Goal: Transaction & Acquisition: Purchase product/service

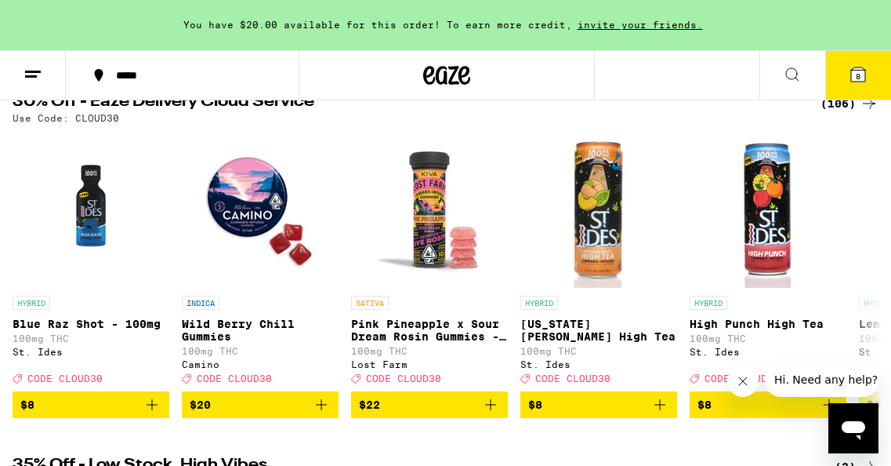
scroll to position [174, 0]
click at [864, 274] on icon at bounding box center [869, 274] width 19 height 19
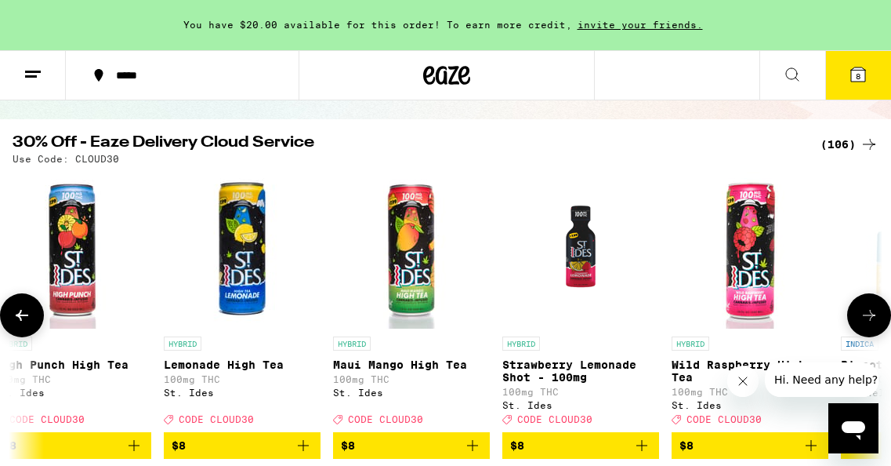
scroll to position [124, 0]
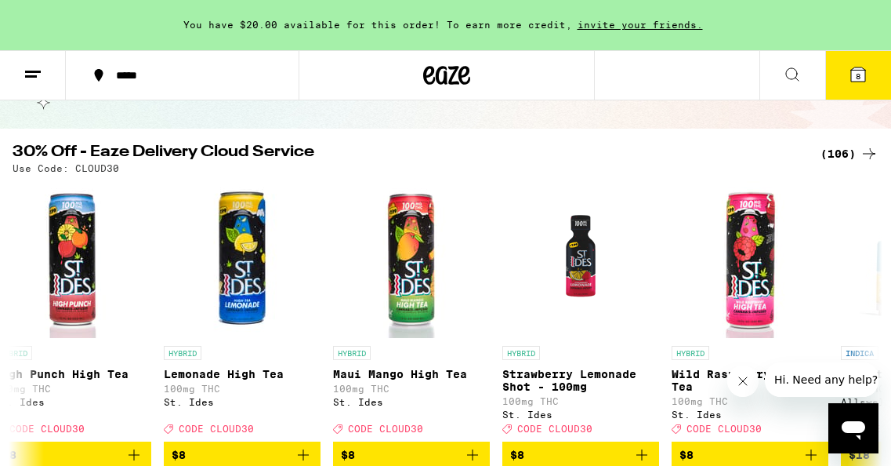
click at [841, 153] on div "(106)" at bounding box center [850, 153] width 58 height 19
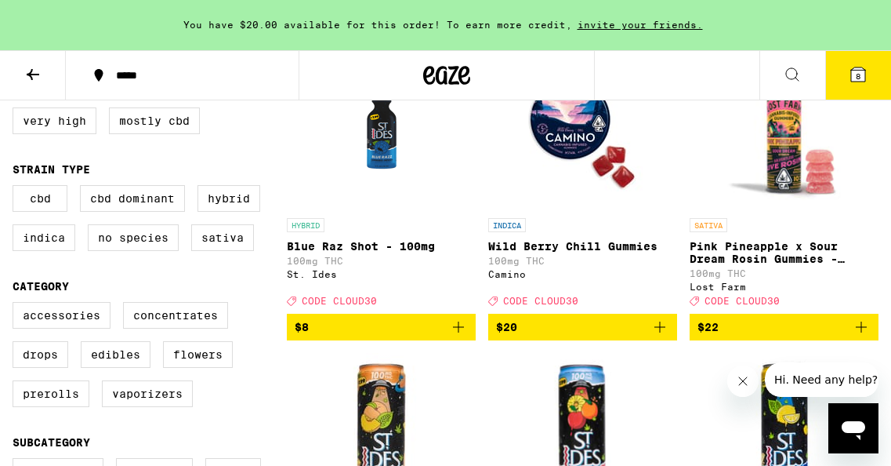
scroll to position [228, 0]
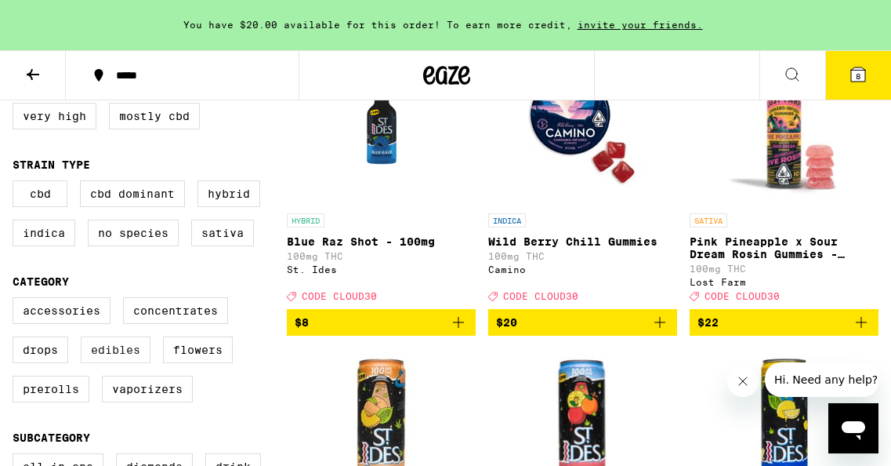
click at [114, 355] on label "Edibles" at bounding box center [116, 349] width 70 height 27
click at [16, 300] on input "Edibles" at bounding box center [16, 300] width 1 height 1
checkbox input "true"
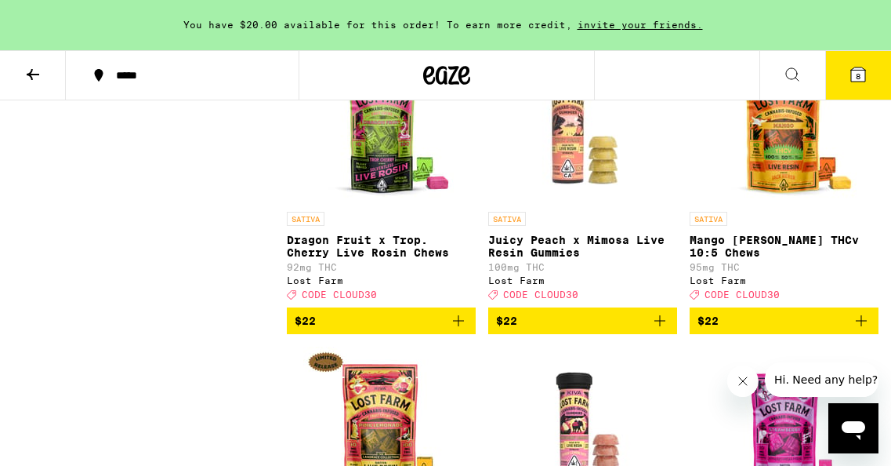
scroll to position [2329, 0]
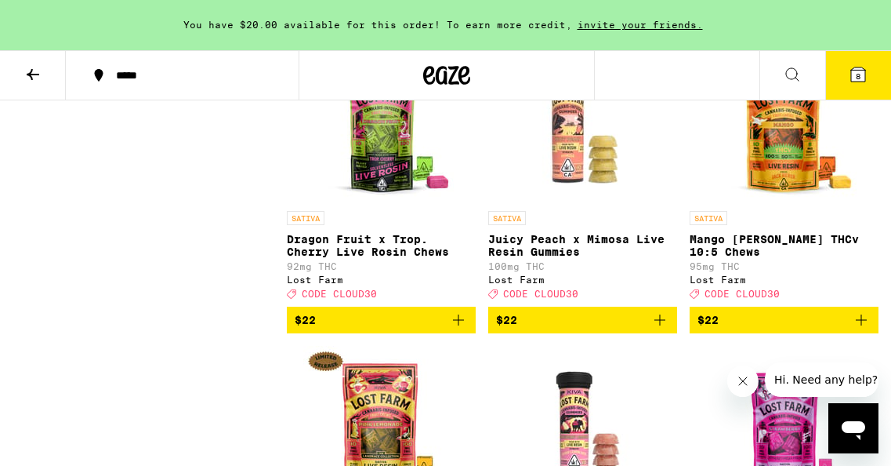
click at [457, 329] on icon "Add to bag" at bounding box center [458, 319] width 19 height 19
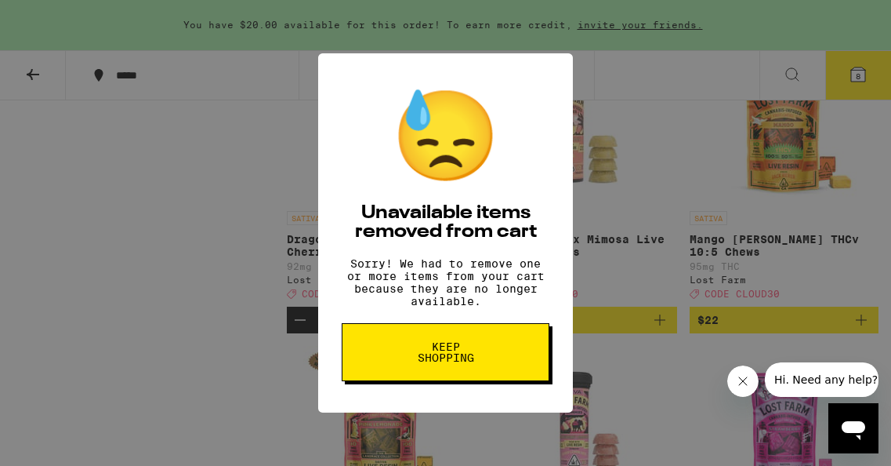
click at [457, 377] on button "Keep Shopping" at bounding box center [446, 352] width 208 height 58
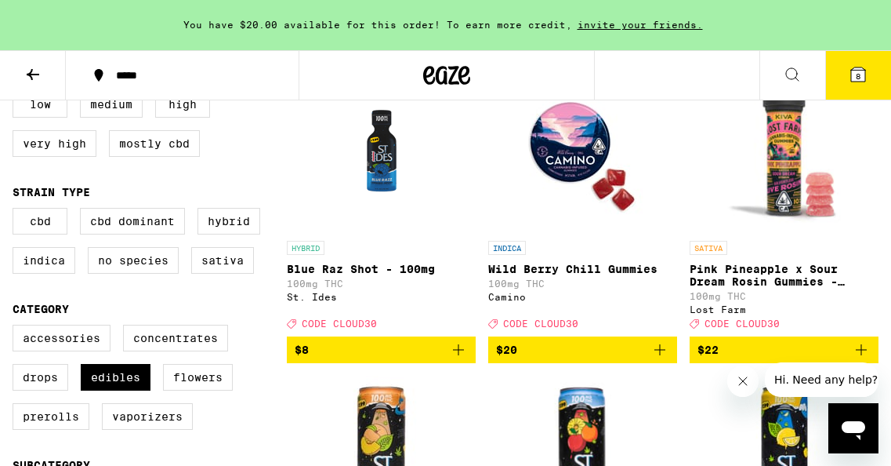
click at [662, 358] on icon "Add to bag" at bounding box center [660, 349] width 19 height 19
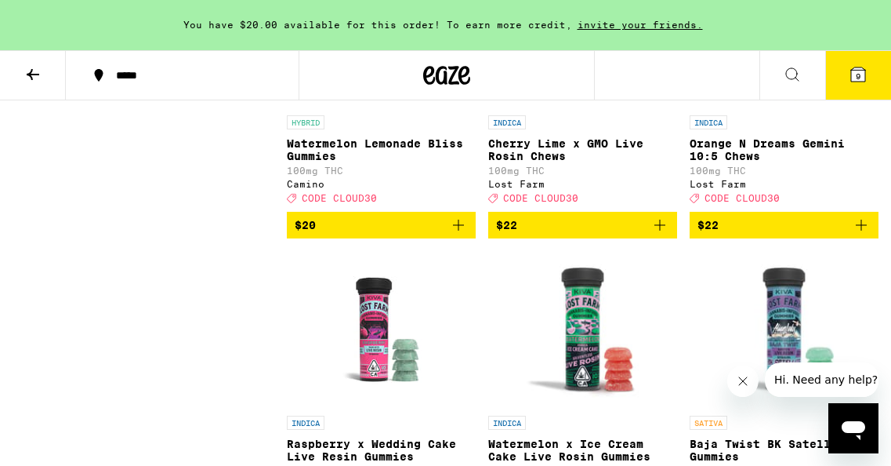
scroll to position [1825, 0]
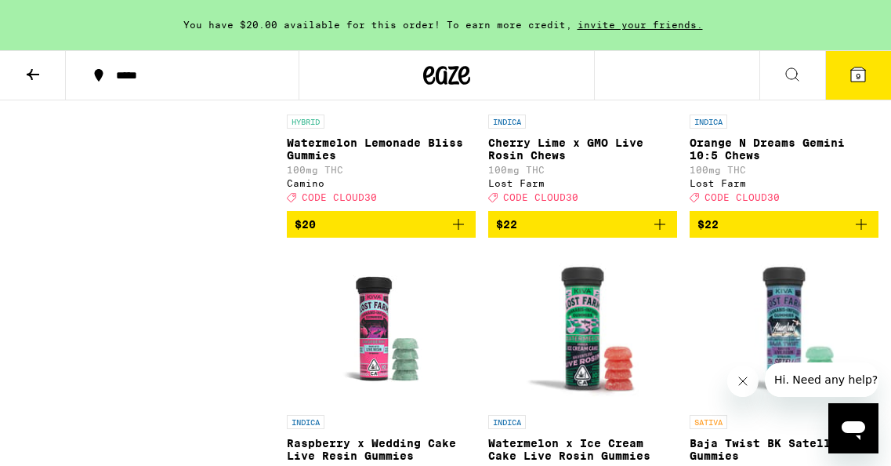
click at [667, 234] on icon "Add to bag" at bounding box center [660, 224] width 19 height 19
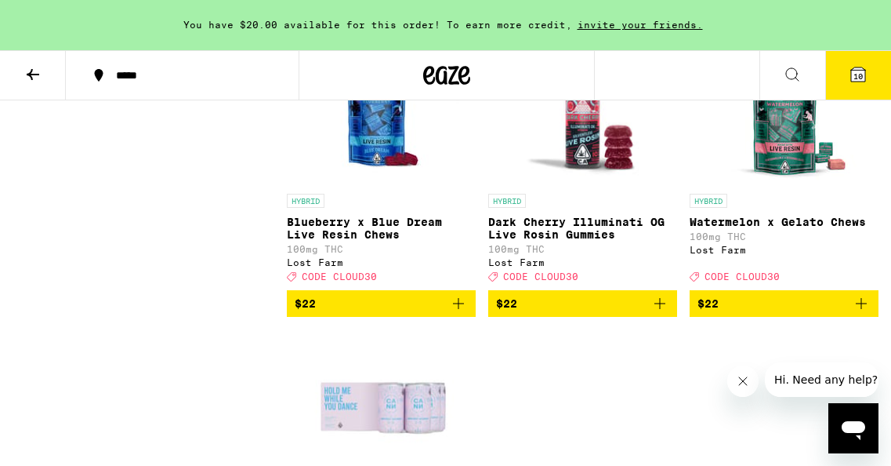
scroll to position [2946, 0]
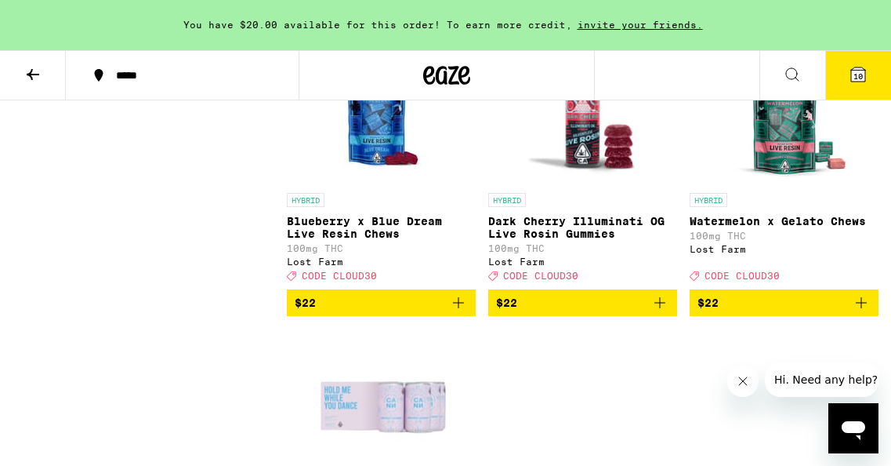
click at [457, 312] on icon "Add to bag" at bounding box center [458, 302] width 19 height 19
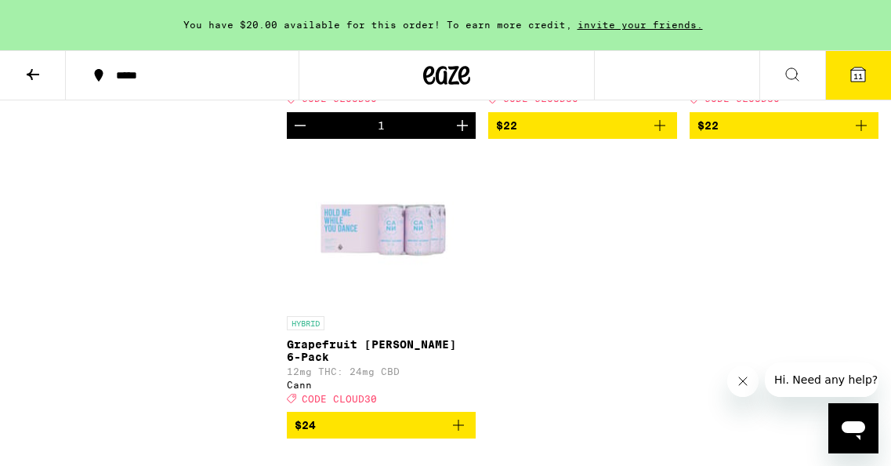
scroll to position [3124, 0]
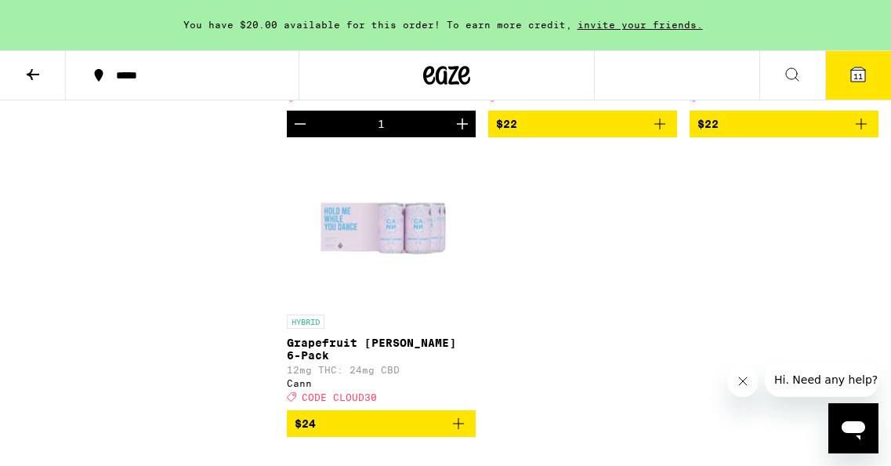
click at [865, 133] on icon "Add to bag" at bounding box center [861, 123] width 19 height 19
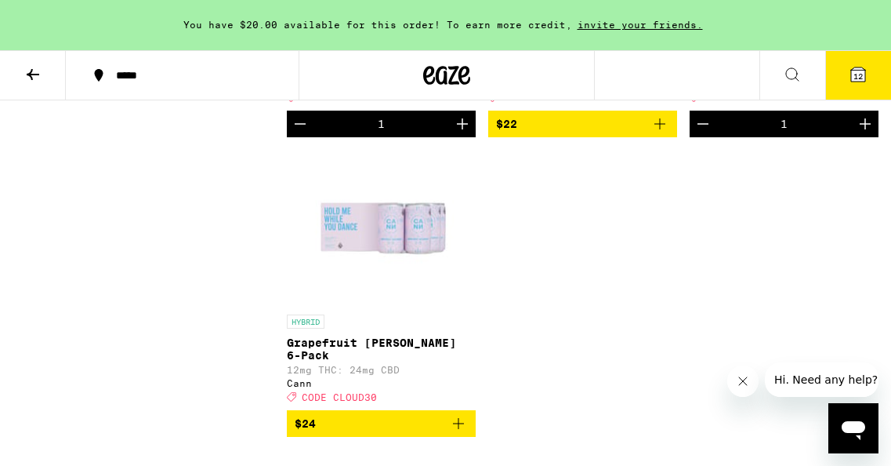
click at [861, 74] on span "12" at bounding box center [858, 75] width 9 height 9
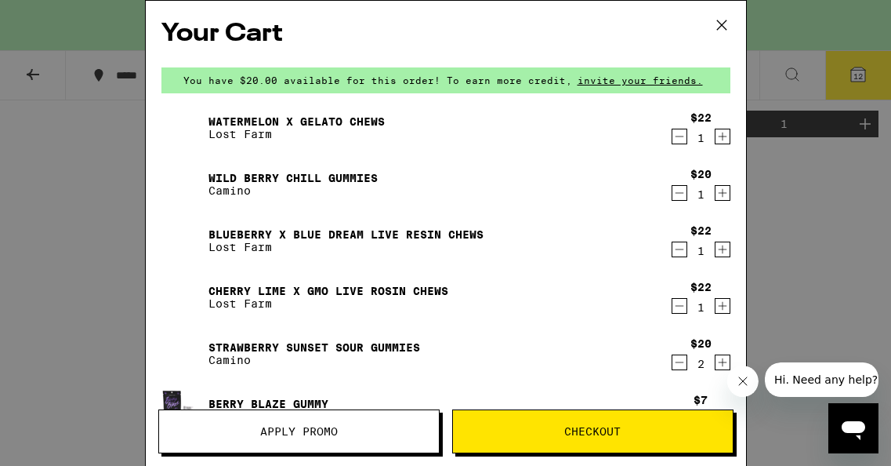
click at [345, 427] on span "Apply Promo" at bounding box center [299, 431] width 280 height 11
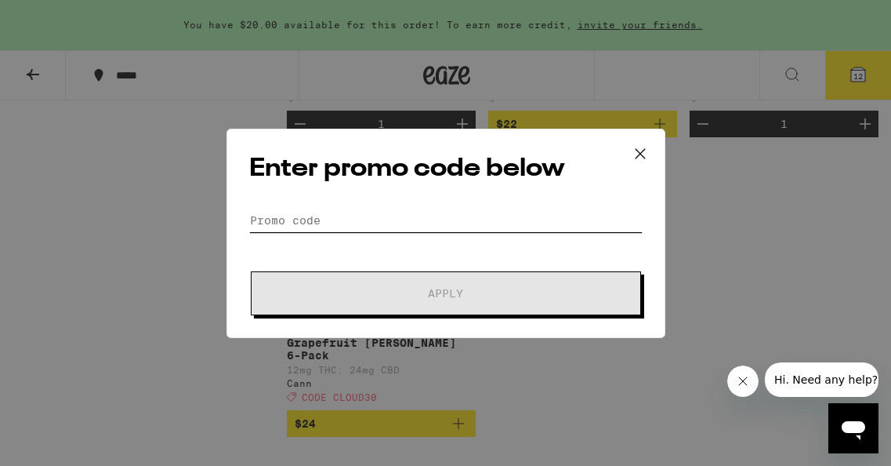
click at [369, 217] on input "Promo Code" at bounding box center [446, 221] width 394 height 24
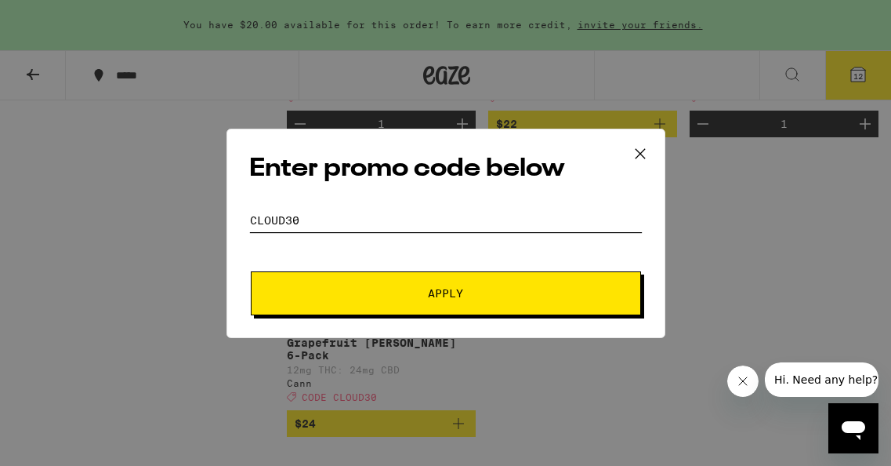
type input "cloud30"
click at [459, 281] on button "Apply" at bounding box center [446, 293] width 390 height 44
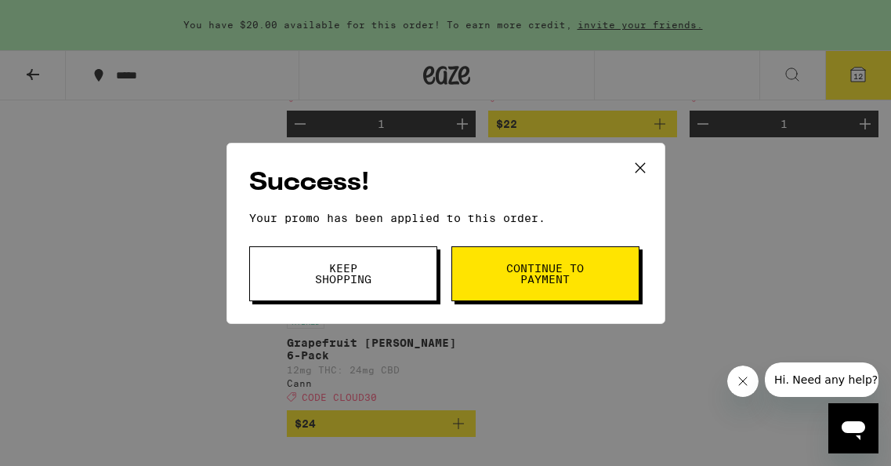
click at [387, 260] on button "Keep Shopping" at bounding box center [343, 273] width 188 height 55
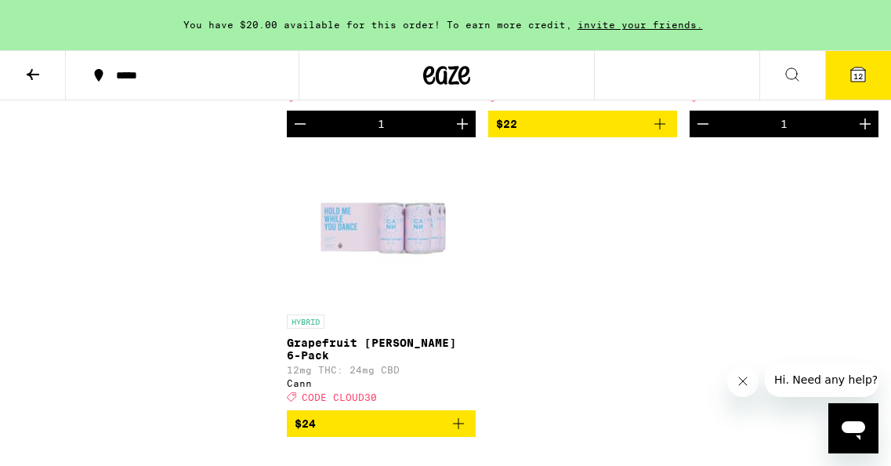
click at [846, 78] on button "12" at bounding box center [859, 75] width 66 height 49
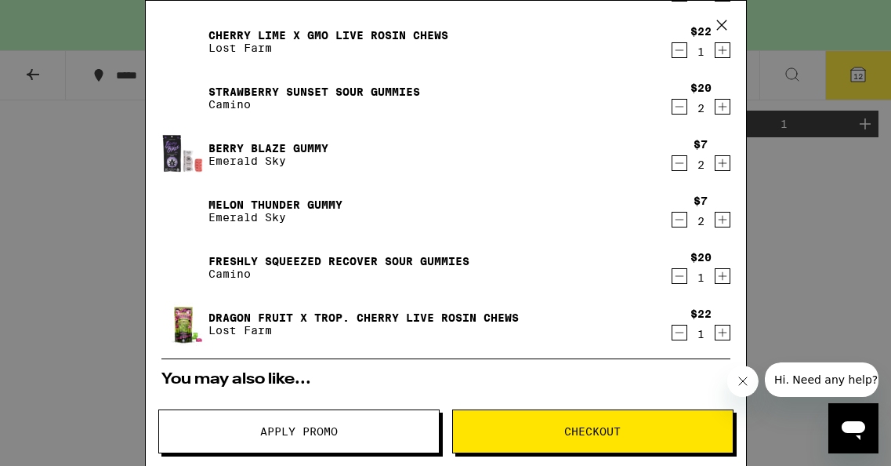
scroll to position [252, 0]
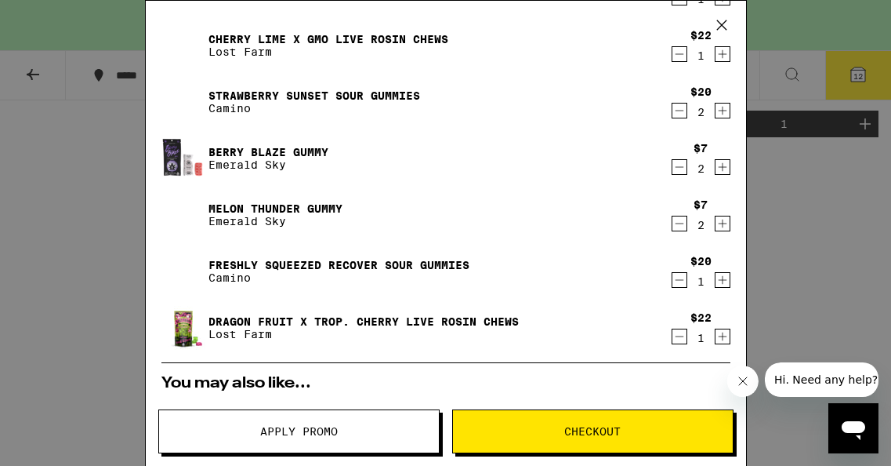
click at [680, 226] on icon "Decrement" at bounding box center [680, 223] width 14 height 19
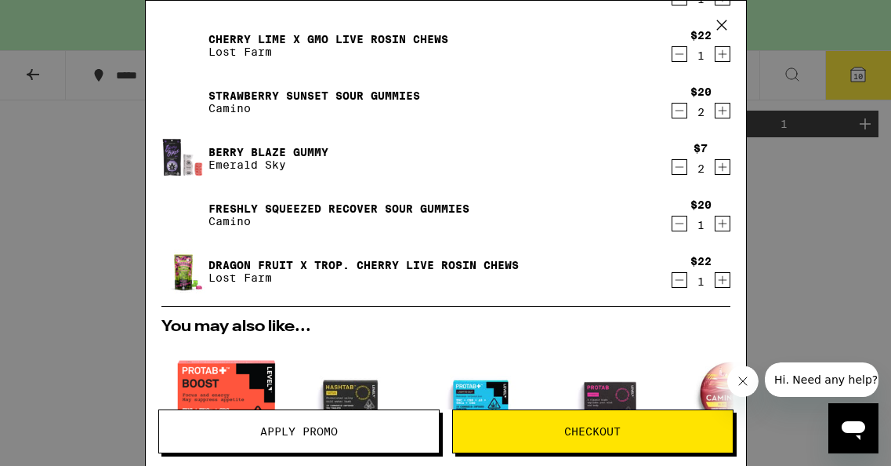
click at [682, 172] on icon "Decrement" at bounding box center [680, 167] width 14 height 19
click at [679, 170] on icon "Decrement" at bounding box center [680, 167] width 14 height 19
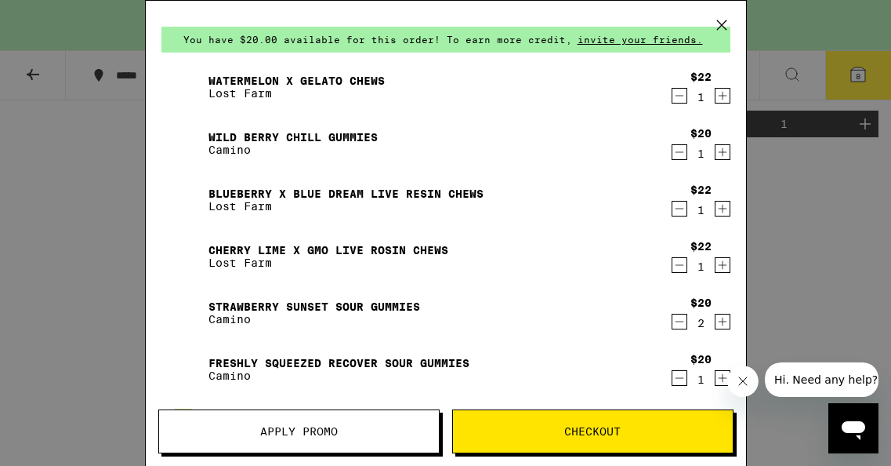
scroll to position [38, 0]
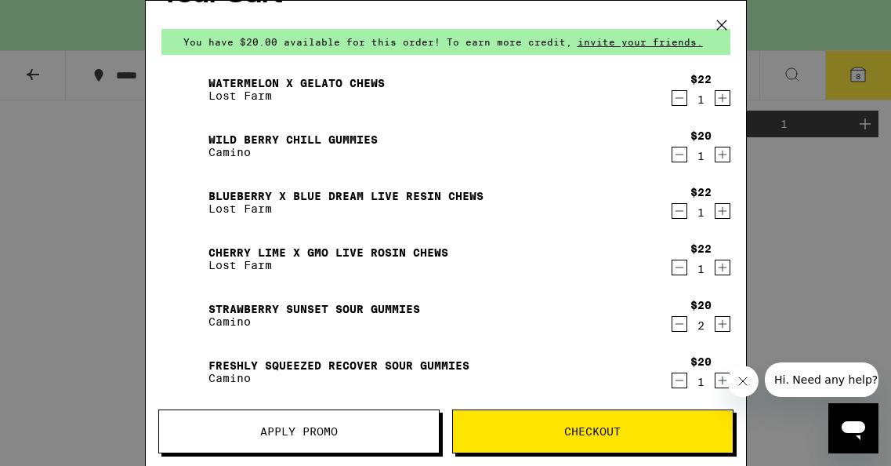
click at [721, 20] on icon at bounding box center [722, 25] width 24 height 24
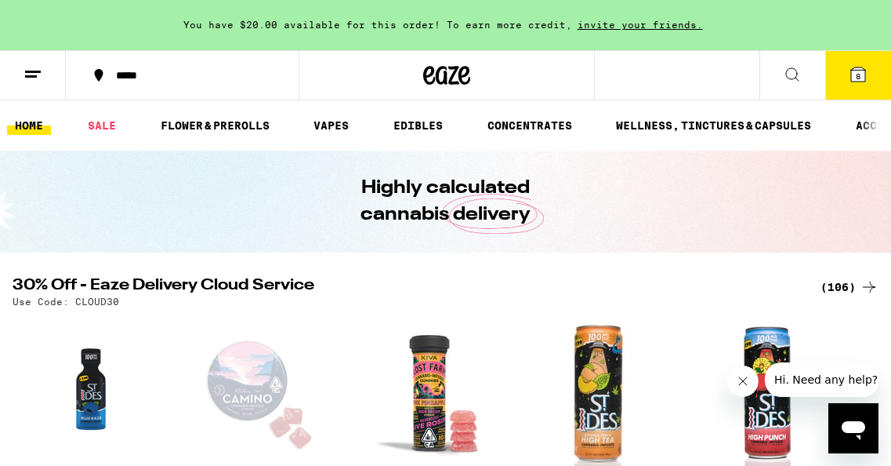
click at [862, 72] on icon at bounding box center [858, 74] width 14 height 14
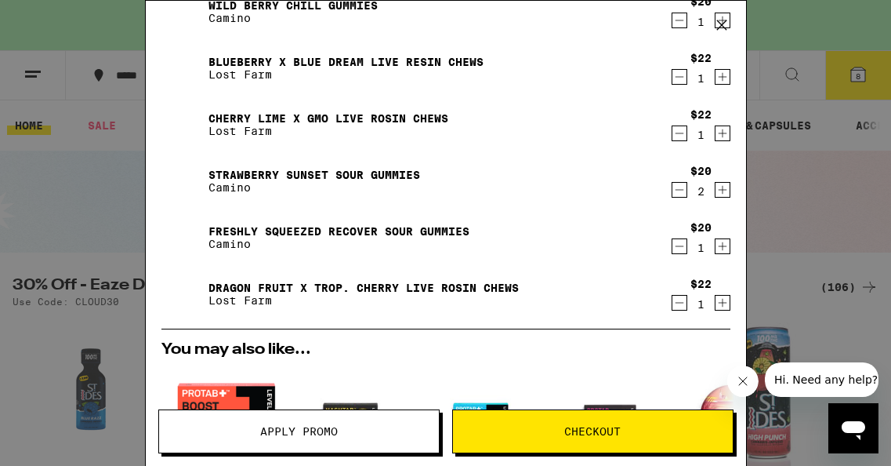
scroll to position [182, 0]
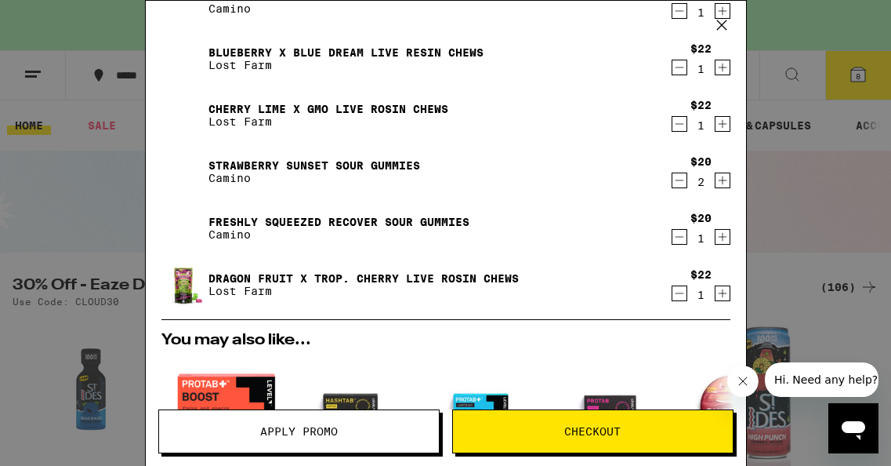
click at [678, 237] on icon "Decrement" at bounding box center [679, 237] width 9 height 0
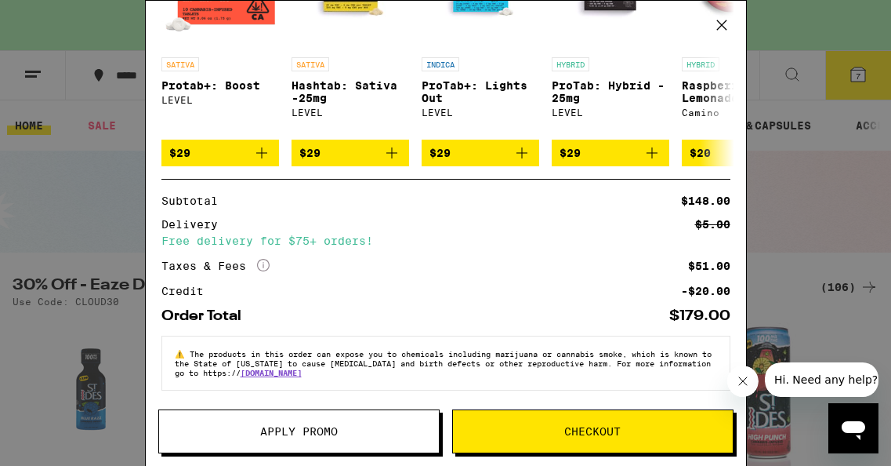
scroll to position [0, 0]
click at [350, 428] on span "Apply Promo" at bounding box center [299, 431] width 280 height 11
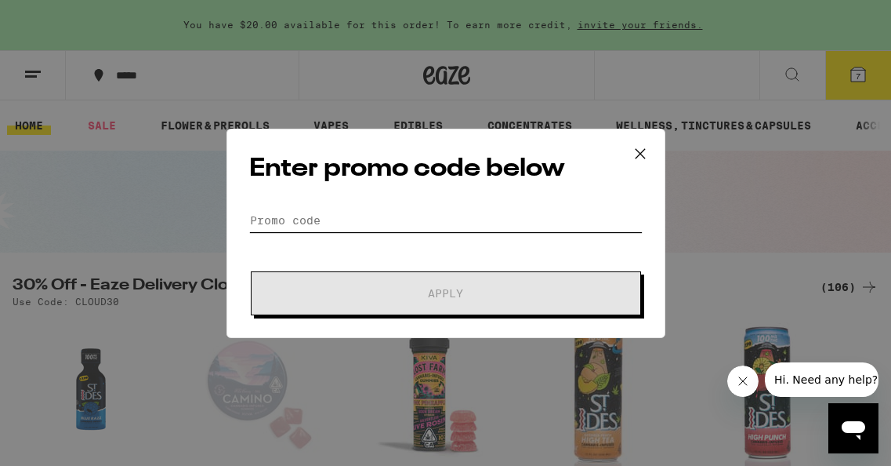
click at [350, 220] on input "Promo Code" at bounding box center [446, 221] width 394 height 24
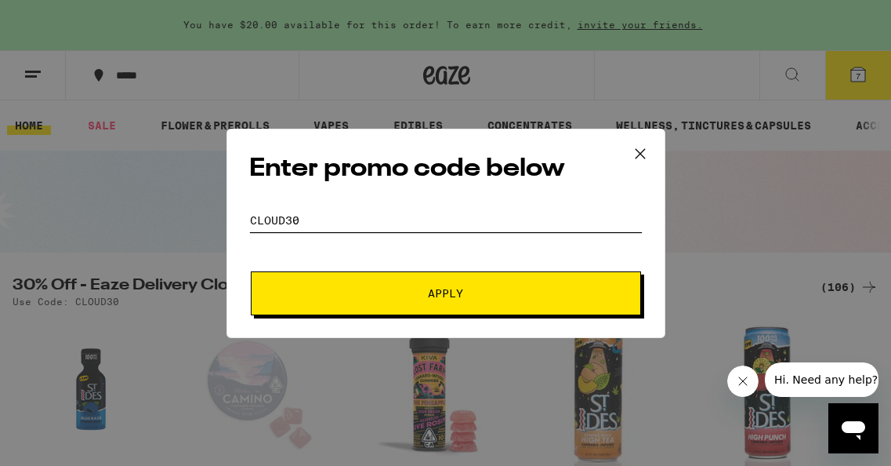
type input "cloud30"
click at [433, 283] on button "Apply" at bounding box center [446, 293] width 390 height 44
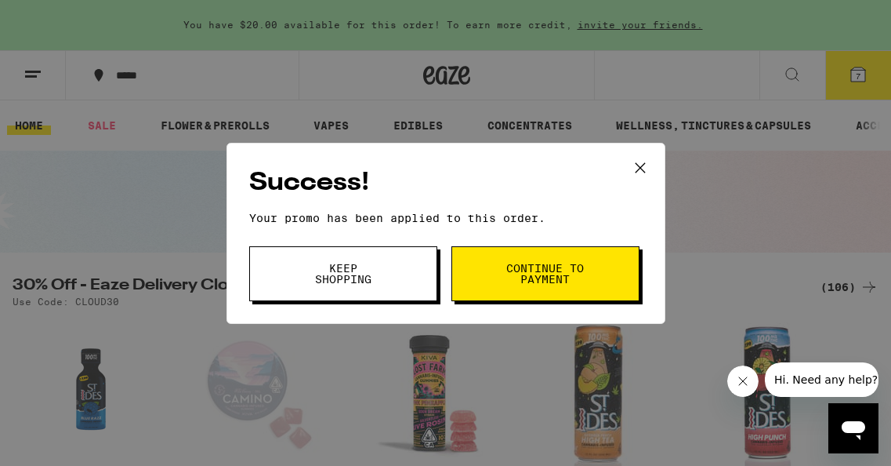
click at [420, 276] on button "Keep Shopping" at bounding box center [343, 273] width 188 height 55
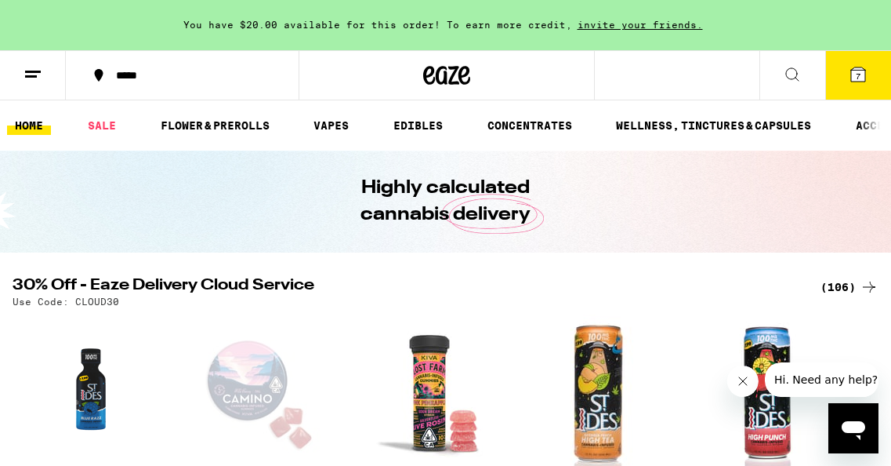
click at [856, 71] on icon at bounding box center [858, 74] width 14 height 14
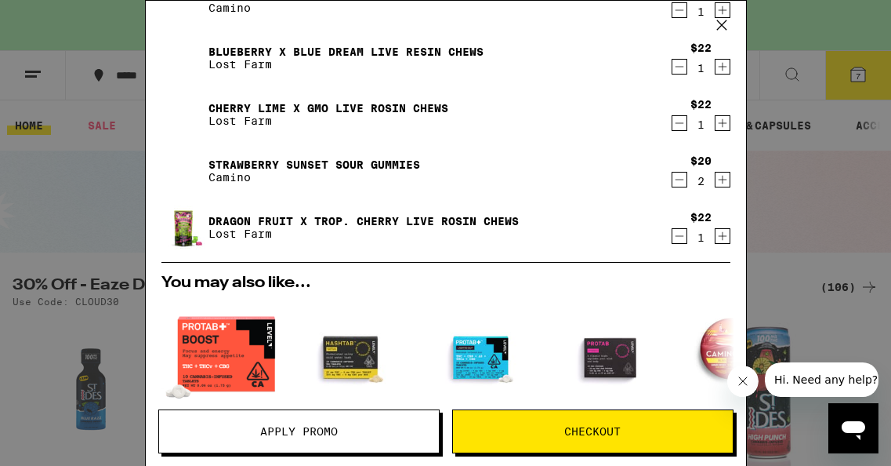
scroll to position [178, 0]
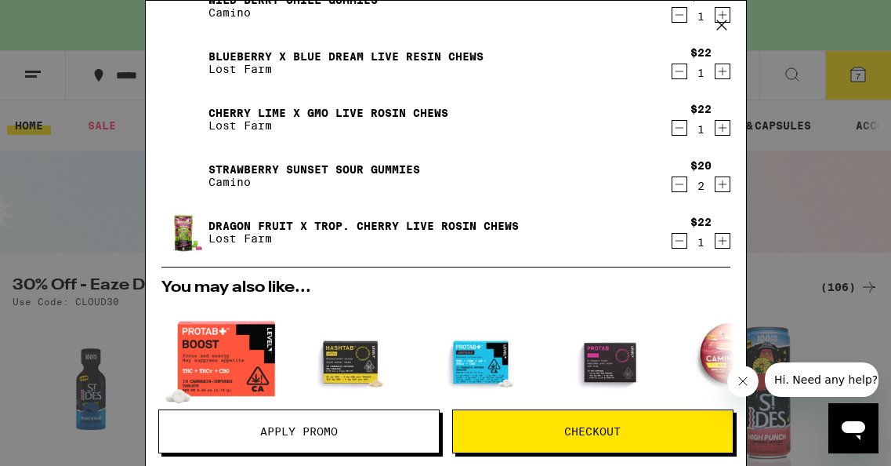
click at [681, 183] on icon "Decrement" at bounding box center [680, 184] width 14 height 19
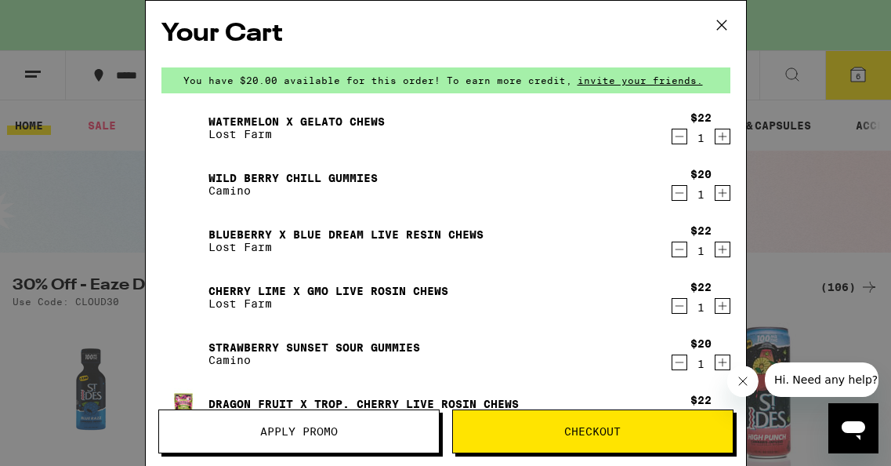
scroll to position [0, 0]
click at [583, 426] on span "Checkout" at bounding box center [593, 431] width 56 height 11
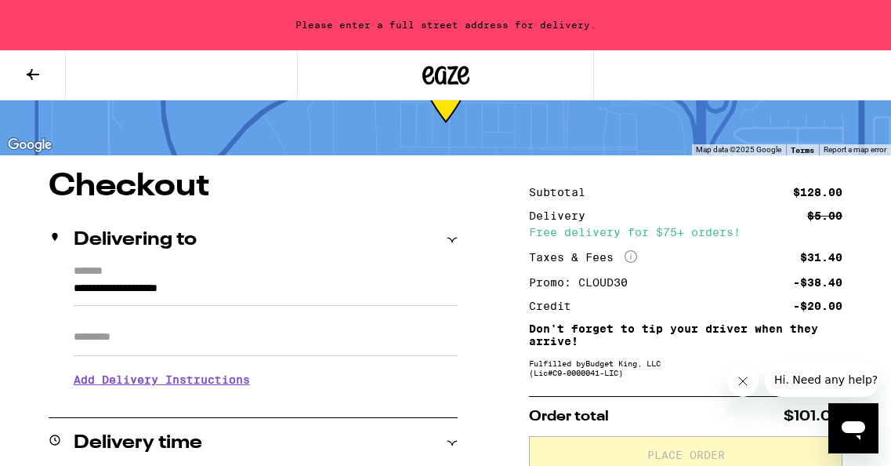
scroll to position [93, 0]
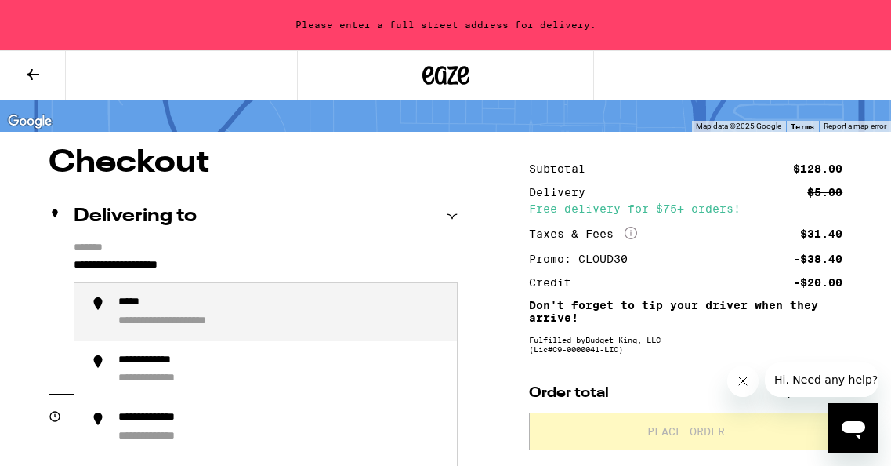
drag, startPoint x: 74, startPoint y: 264, endPoint x: 254, endPoint y: 266, distance: 180.3
click at [254, 266] on input "**********" at bounding box center [266, 269] width 384 height 27
type input "**********"
click at [224, 314] on div "**********" at bounding box center [281, 312] width 326 height 33
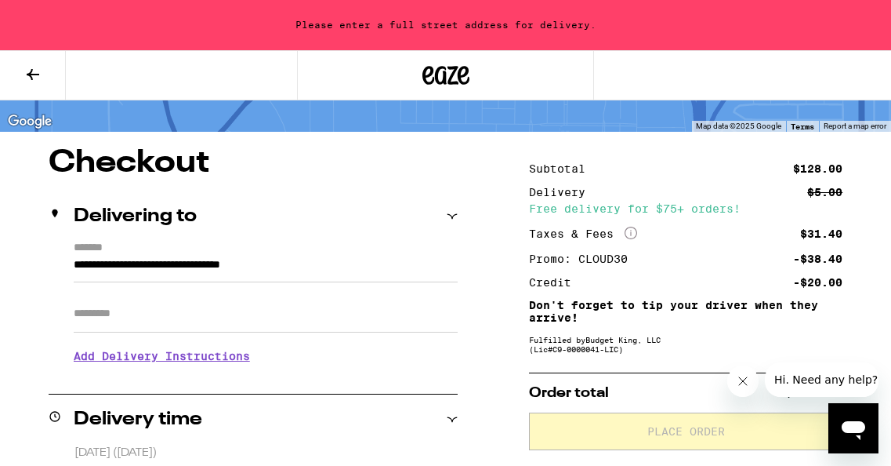
type input "**********"
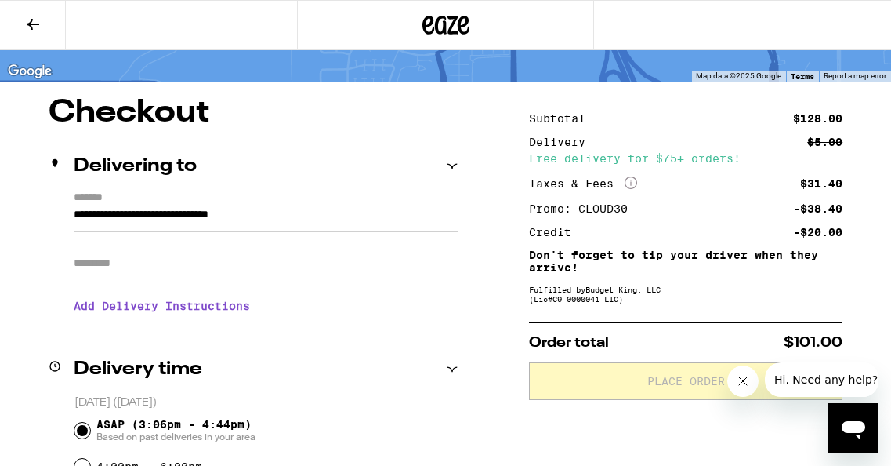
click at [243, 307] on h3 "Add Delivery Instructions" at bounding box center [266, 306] width 384 height 36
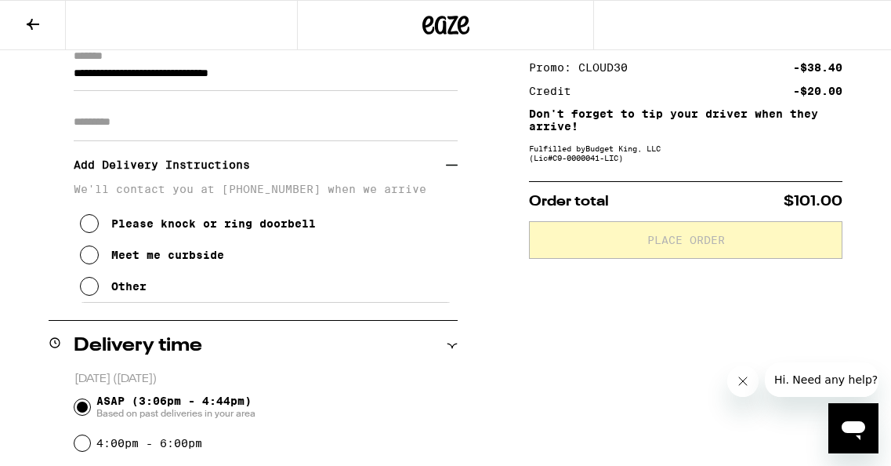
scroll to position [241, 0]
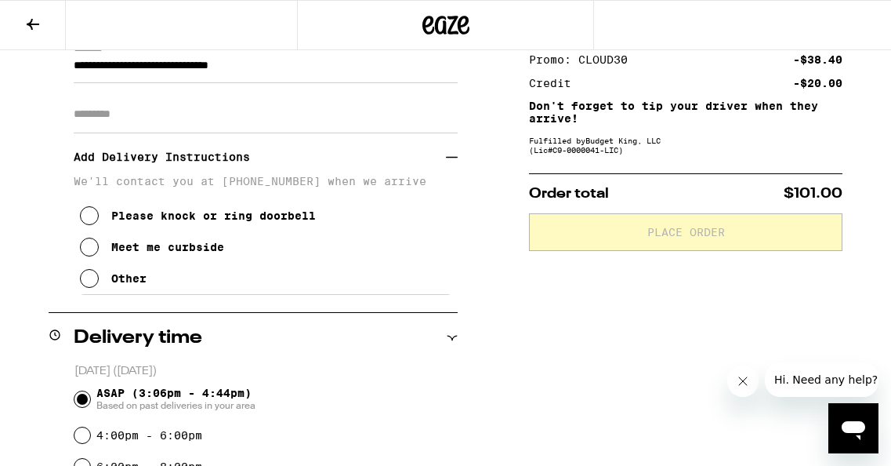
click at [130, 285] on div "Other" at bounding box center [128, 278] width 35 height 13
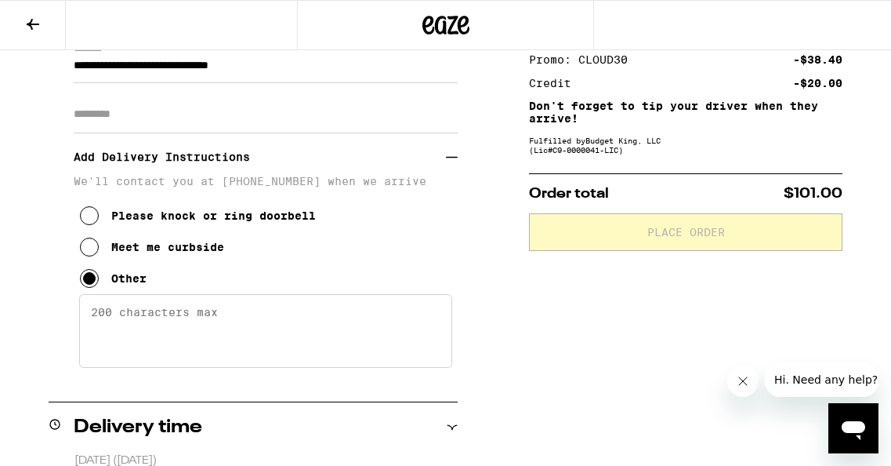
click at [157, 318] on textarea "Enter any other delivery instructions you want driver to know" at bounding box center [265, 331] width 373 height 74
type textarea "Gate code #9571"
click at [49, 314] on div "**********" at bounding box center [253, 213] width 409 height 342
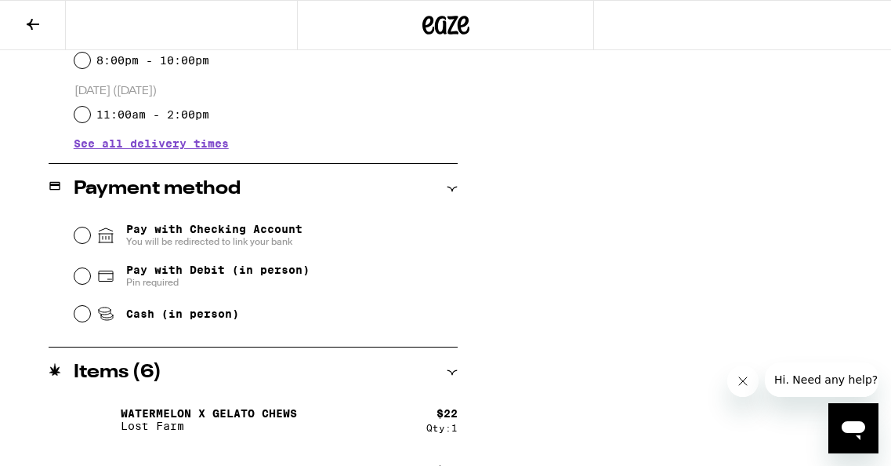
scroll to position [769, 0]
click at [83, 277] on input "Pay with Debit (in person) Pin required" at bounding box center [82, 275] width 16 height 16
radio input "true"
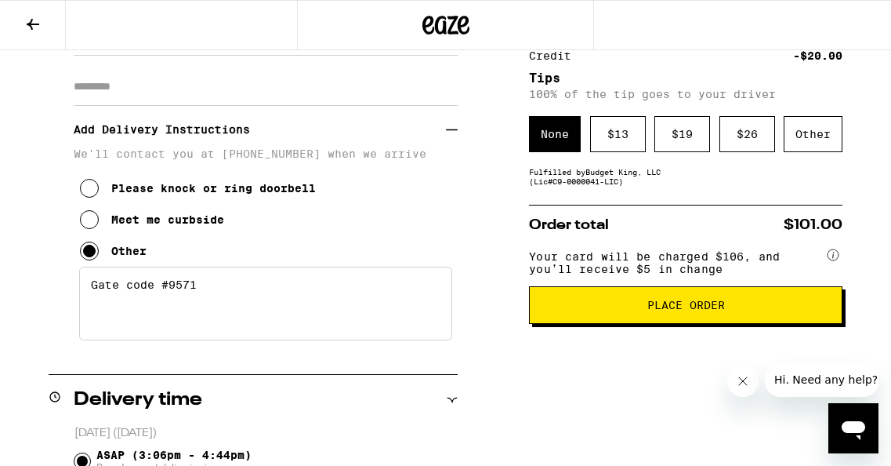
scroll to position [285, 0]
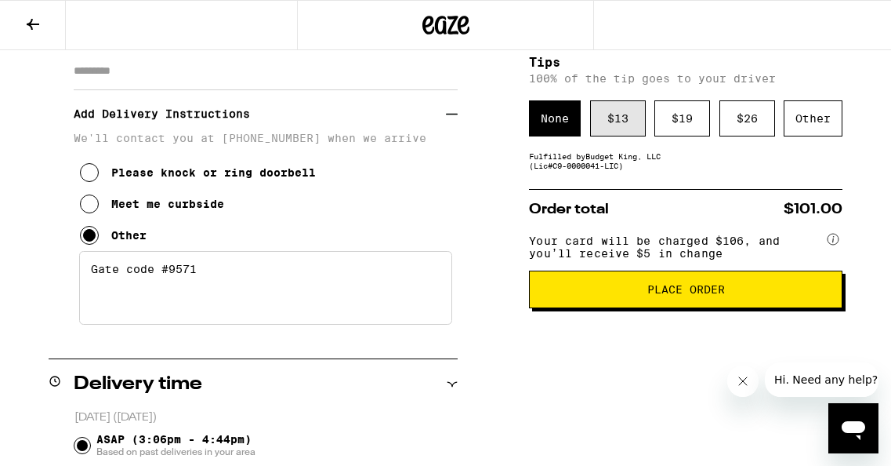
click at [619, 114] on div "$ 13" at bounding box center [618, 118] width 56 height 36
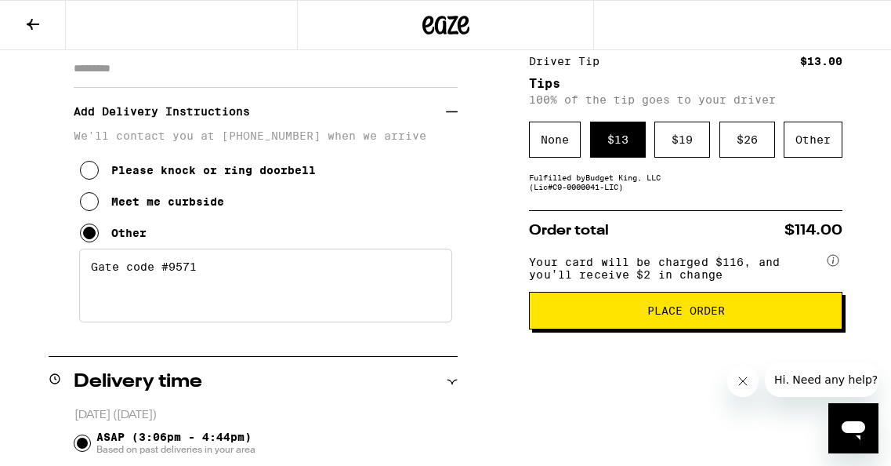
scroll to position [281, 0]
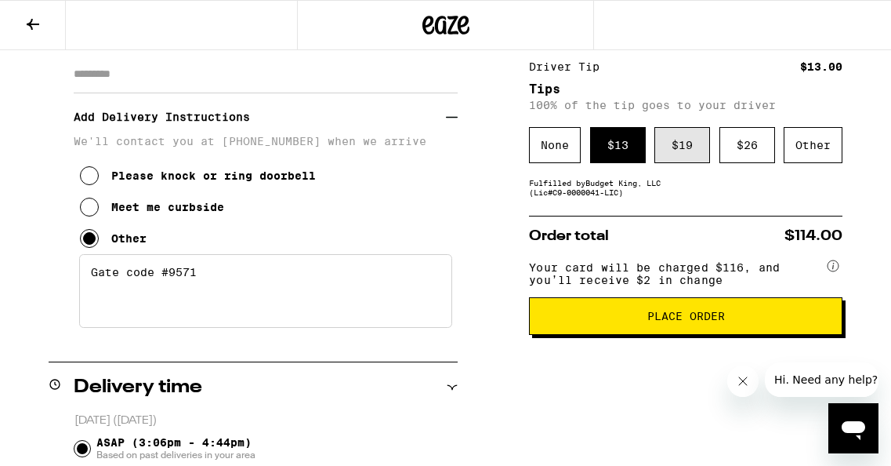
click at [683, 151] on div "$ 19" at bounding box center [683, 145] width 56 height 36
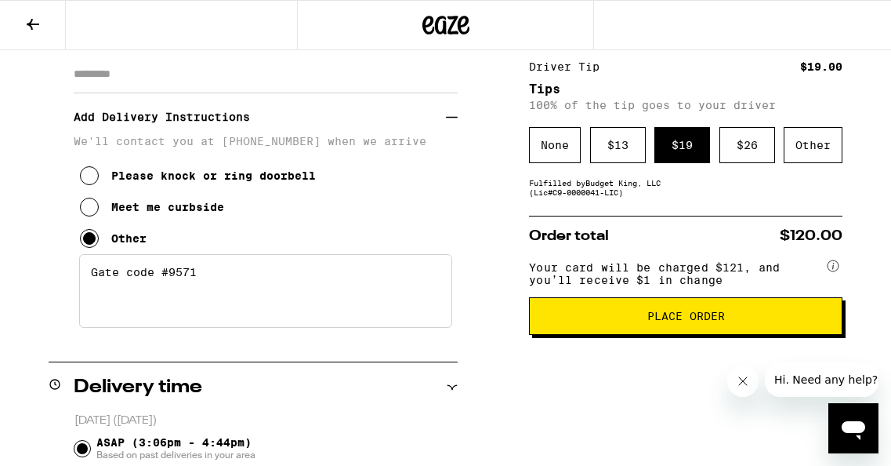
click at [670, 321] on span "Place Order" at bounding box center [687, 315] width 78 height 11
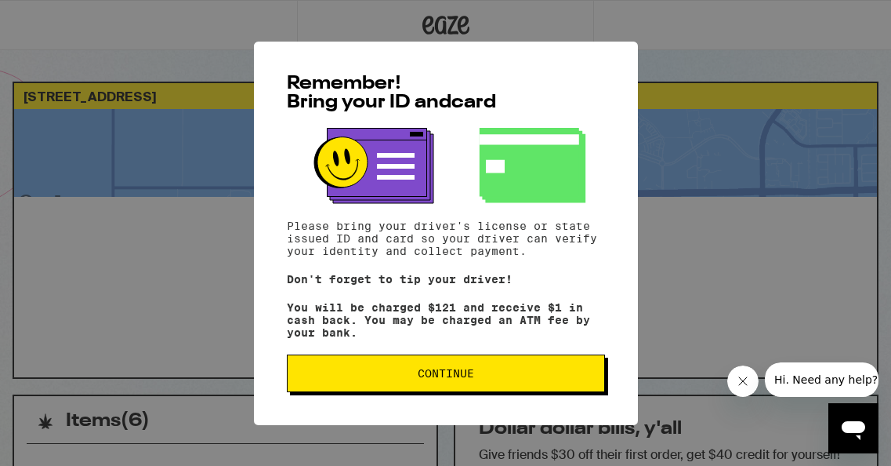
click at [469, 376] on span "Continue" at bounding box center [446, 373] width 56 height 11
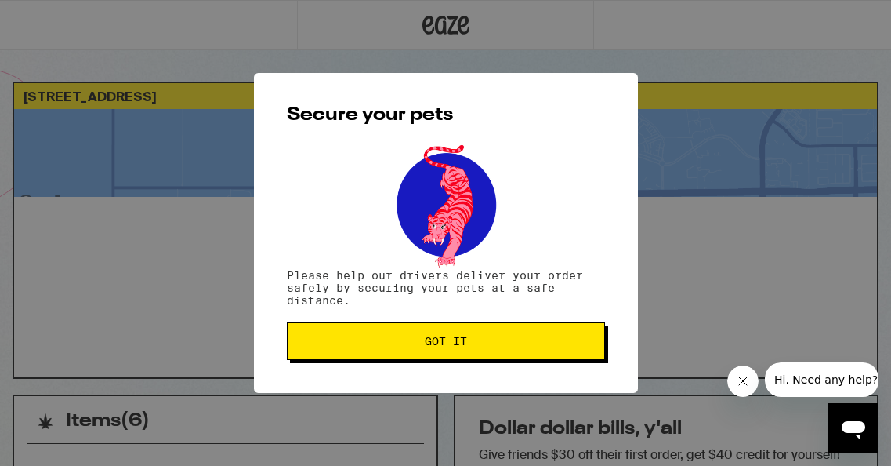
click at [478, 350] on button "Got it" at bounding box center [446, 341] width 318 height 38
